Goal: Find specific page/section: Find specific page/section

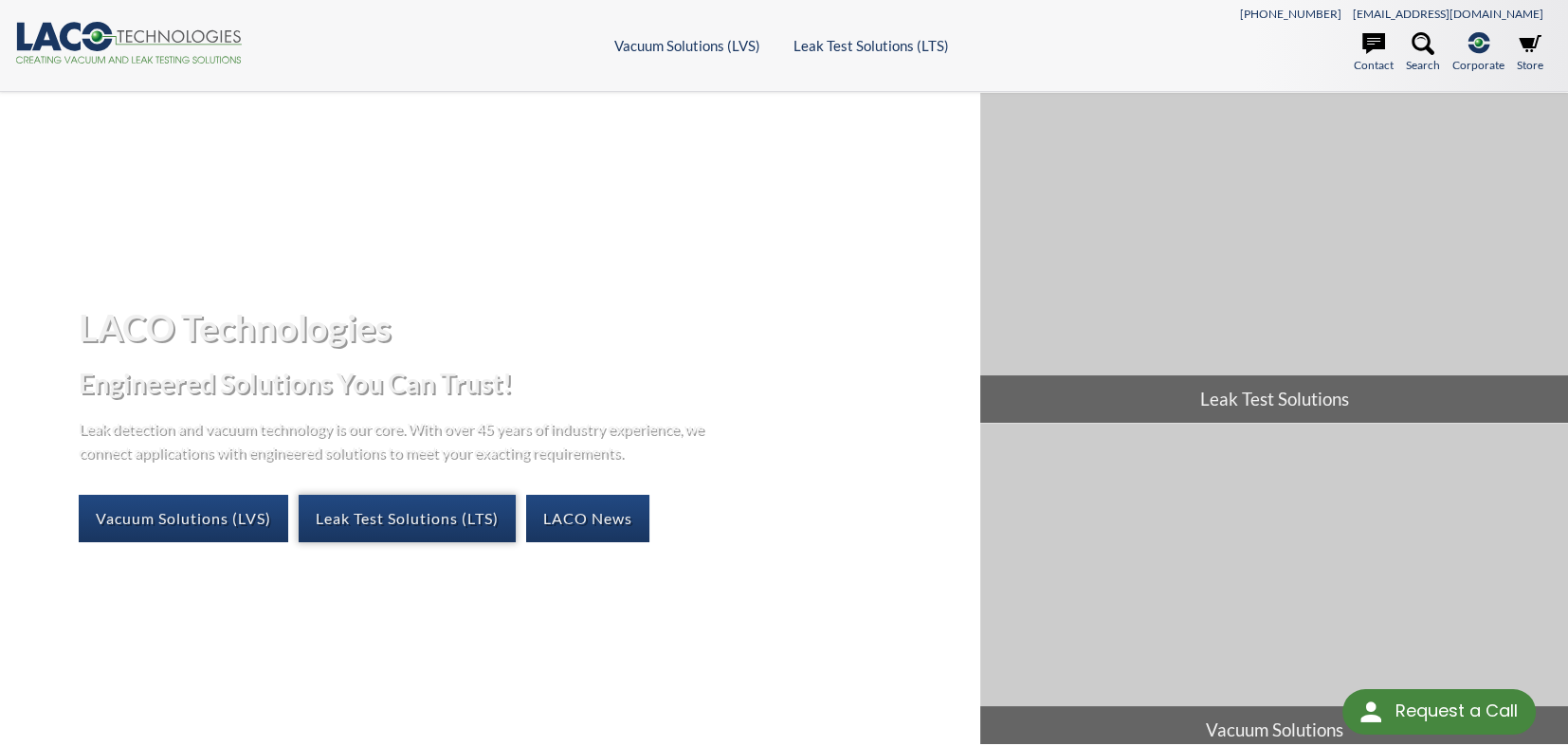
click at [391, 513] on link "Leak Test Solutions (LTS)" at bounding box center [407, 518] width 218 height 47
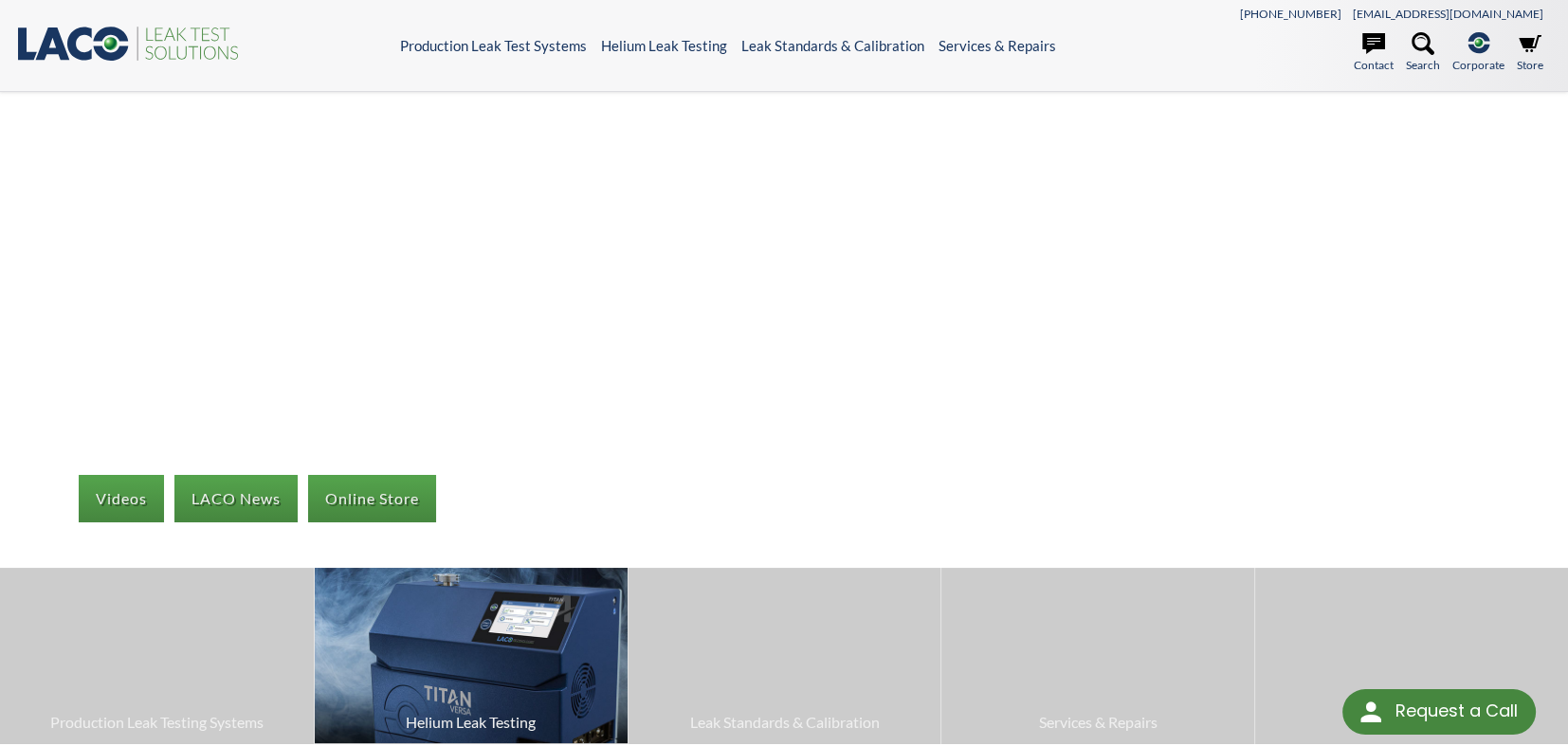
click at [447, 710] on span "Helium Leak Testing" at bounding box center [471, 723] width 294 height 25
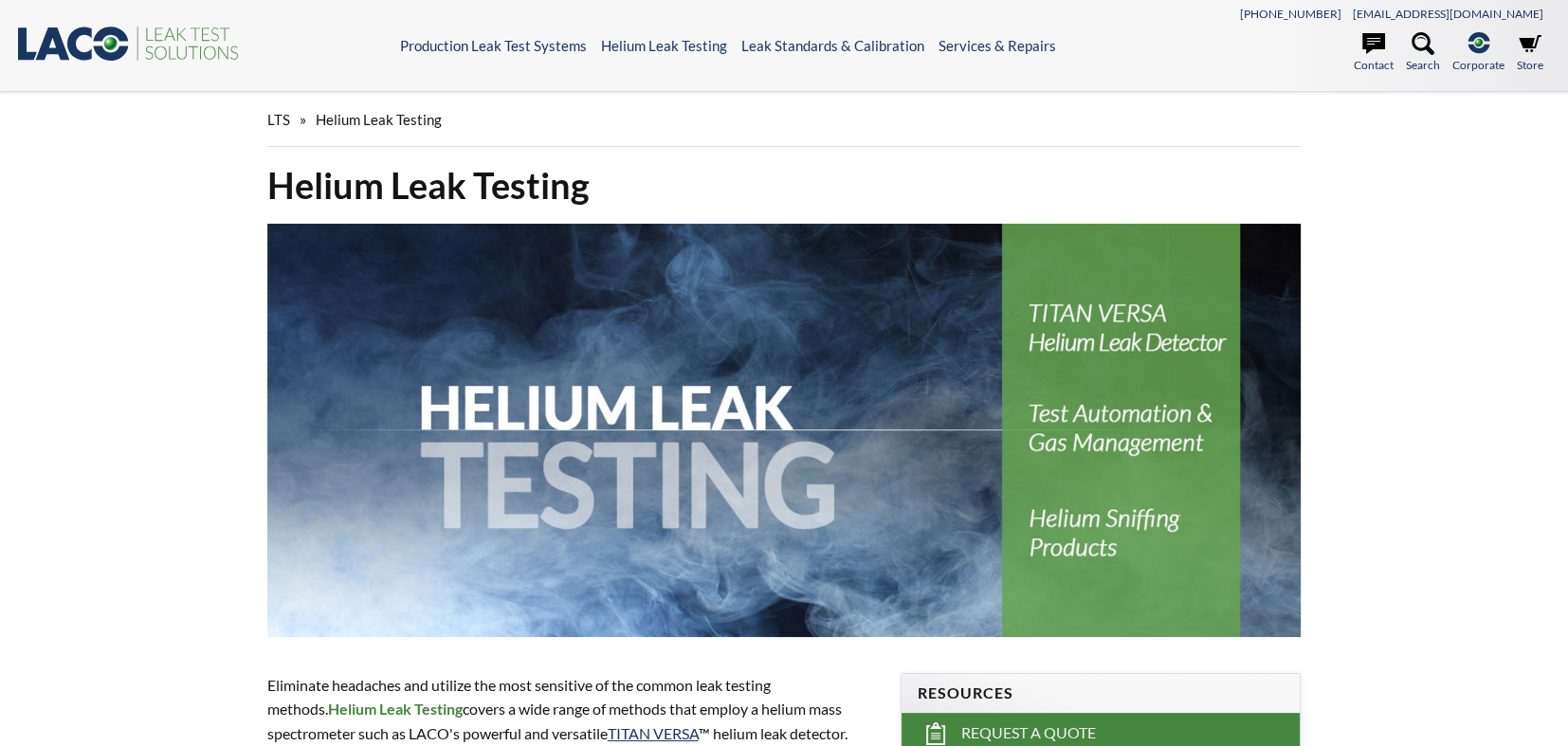
select select "Language Translate Widget"
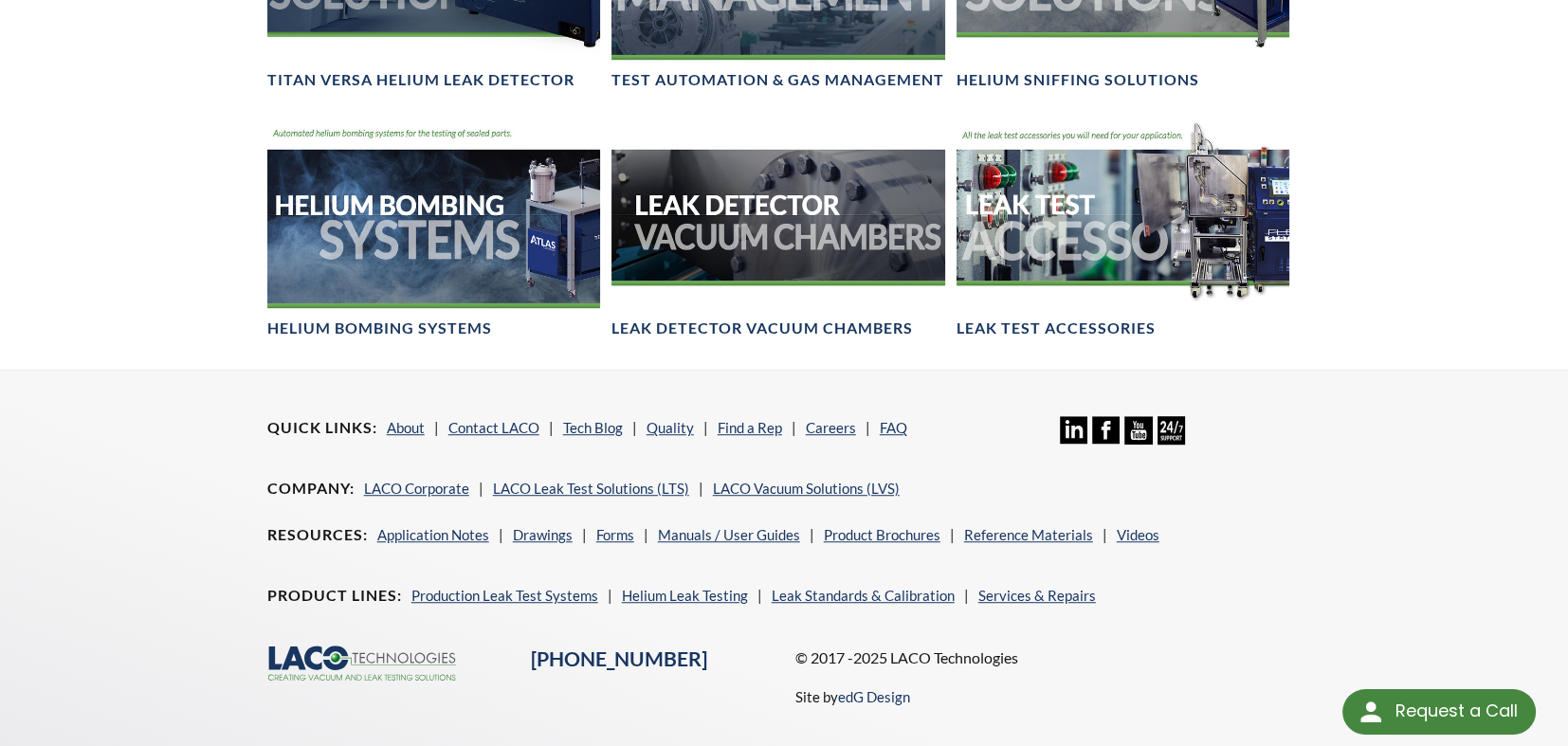
scroll to position [1484, 0]
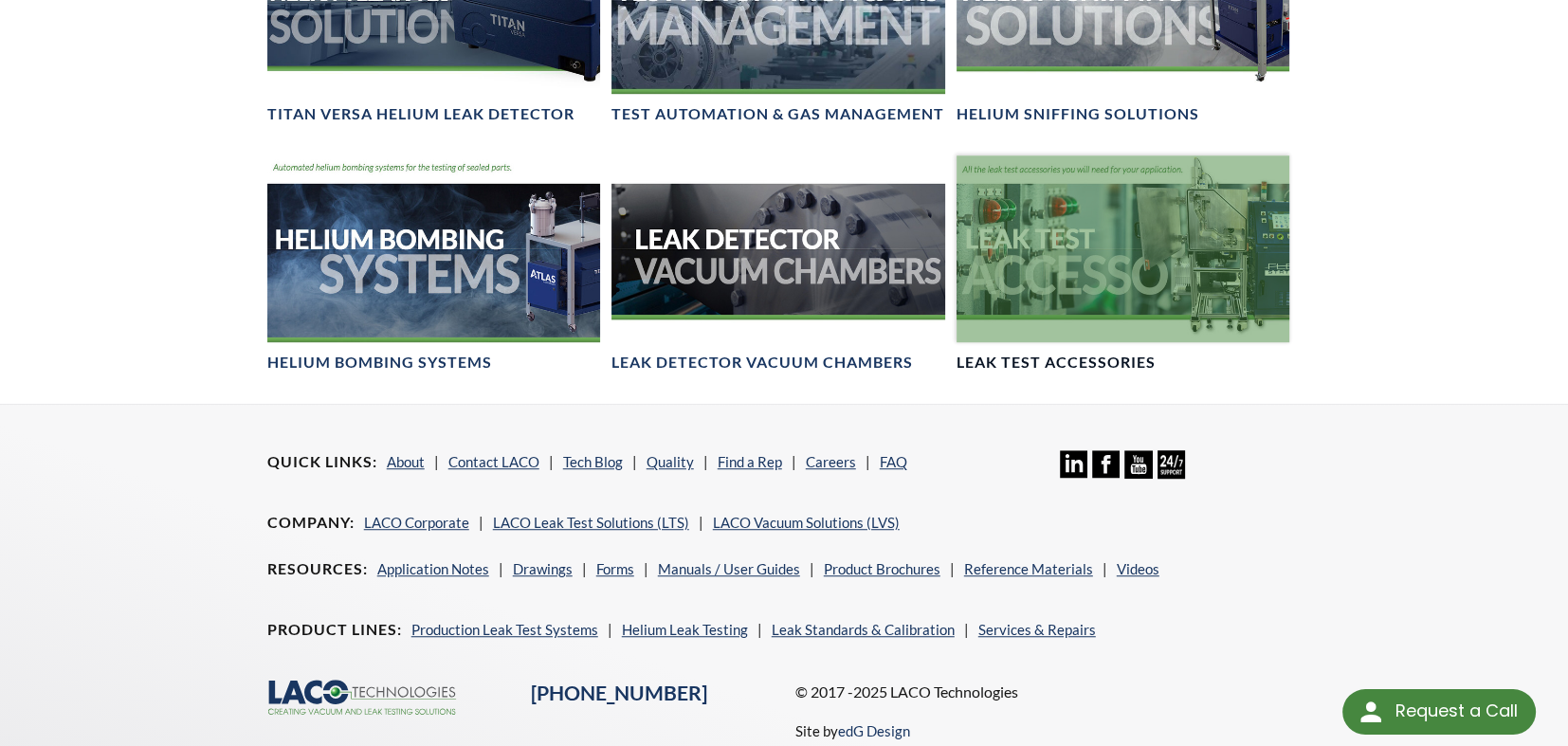
click at [1001, 349] on link "Leak Test Accessories" at bounding box center [1123, 265] width 334 height 218
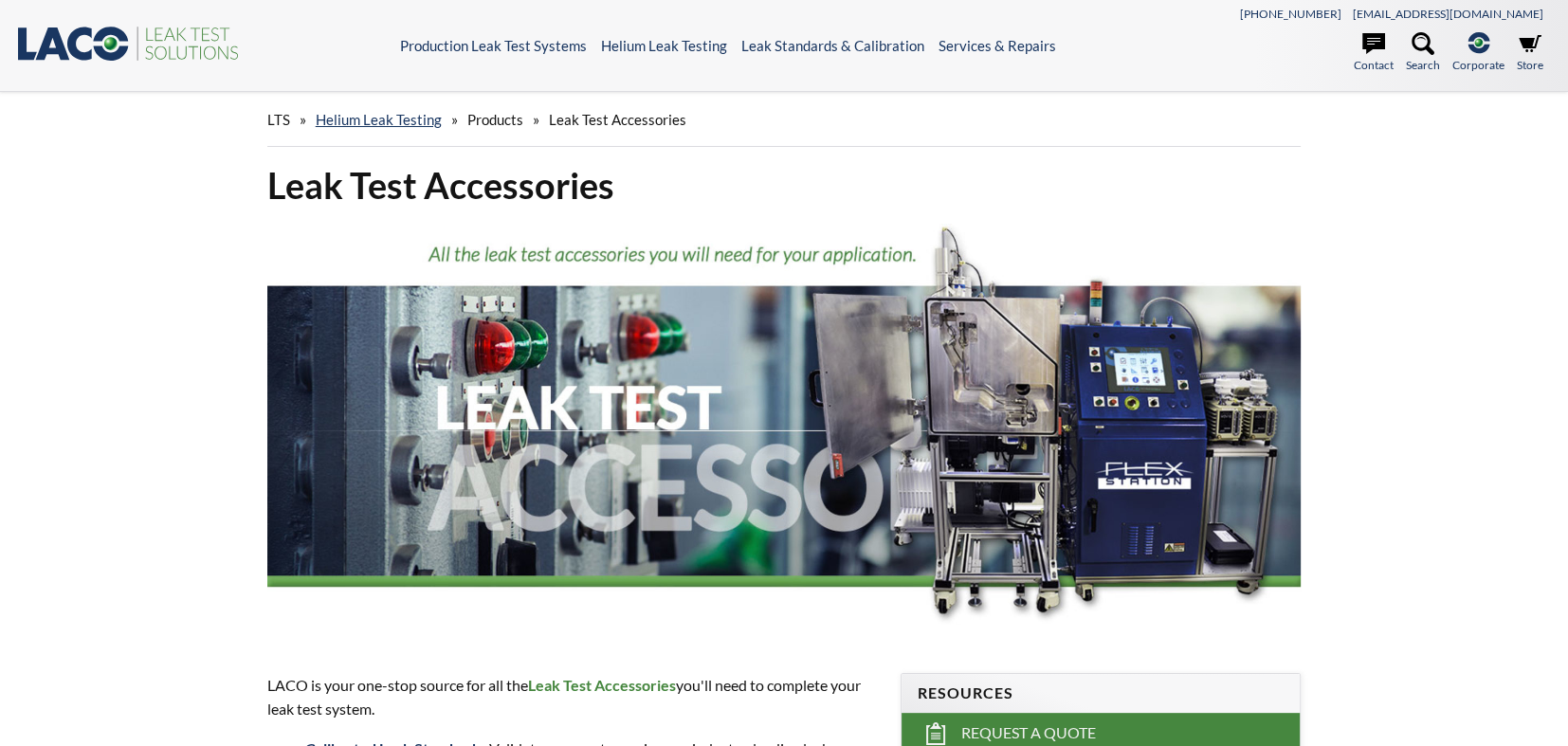
select select "Language Translate Widget"
